Goal: Task Accomplishment & Management: Complete application form

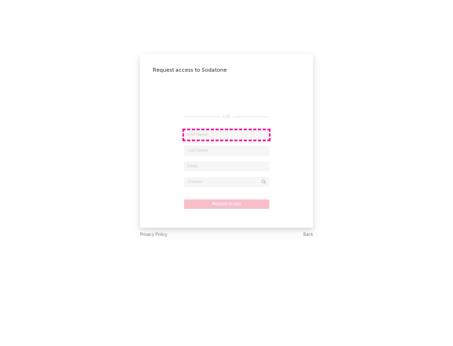
click at [226, 135] on input "text" at bounding box center [226, 134] width 85 height 9
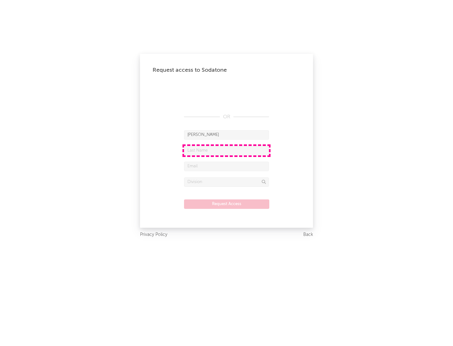
type input "[PERSON_NAME]"
click at [226, 150] on input "text" at bounding box center [226, 150] width 85 height 9
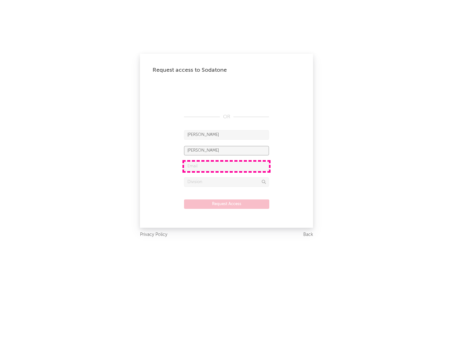
type input "[PERSON_NAME]"
click at [226, 166] on input "text" at bounding box center [226, 166] width 85 height 9
type input "[EMAIL_ADDRESS][DOMAIN_NAME]"
click at [226, 182] on input "text" at bounding box center [226, 181] width 85 height 9
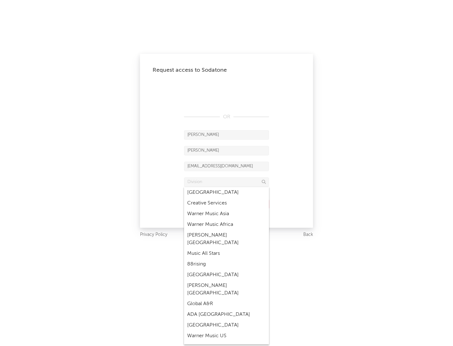
click at [226, 248] on div "Music All Stars" at bounding box center [226, 253] width 85 height 11
type input "Music All Stars"
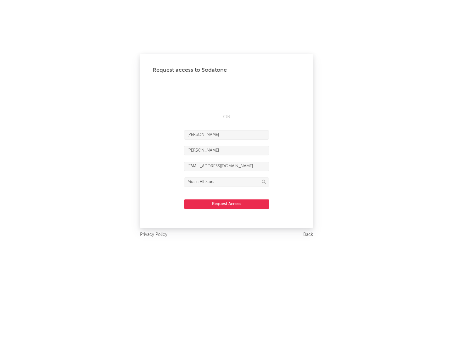
click at [226, 204] on button "Request Access" at bounding box center [226, 203] width 85 height 9
